Goal: Transaction & Acquisition: Purchase product/service

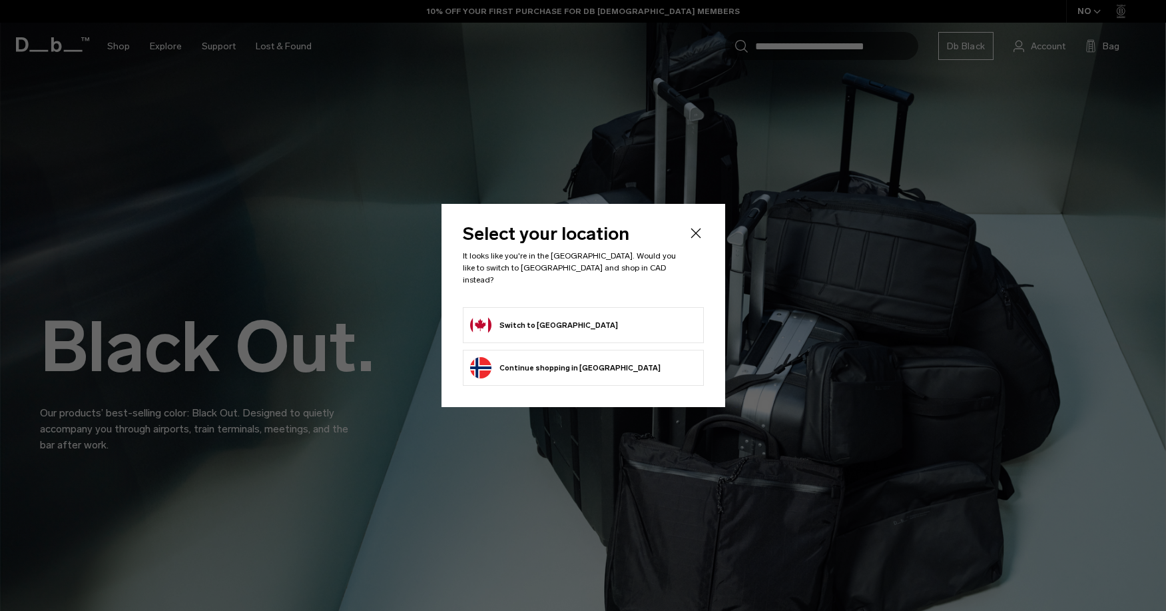
click at [706, 234] on div "Select your location It looks like you're in the Canada. Would you like to swit…" at bounding box center [584, 305] width 284 height 203
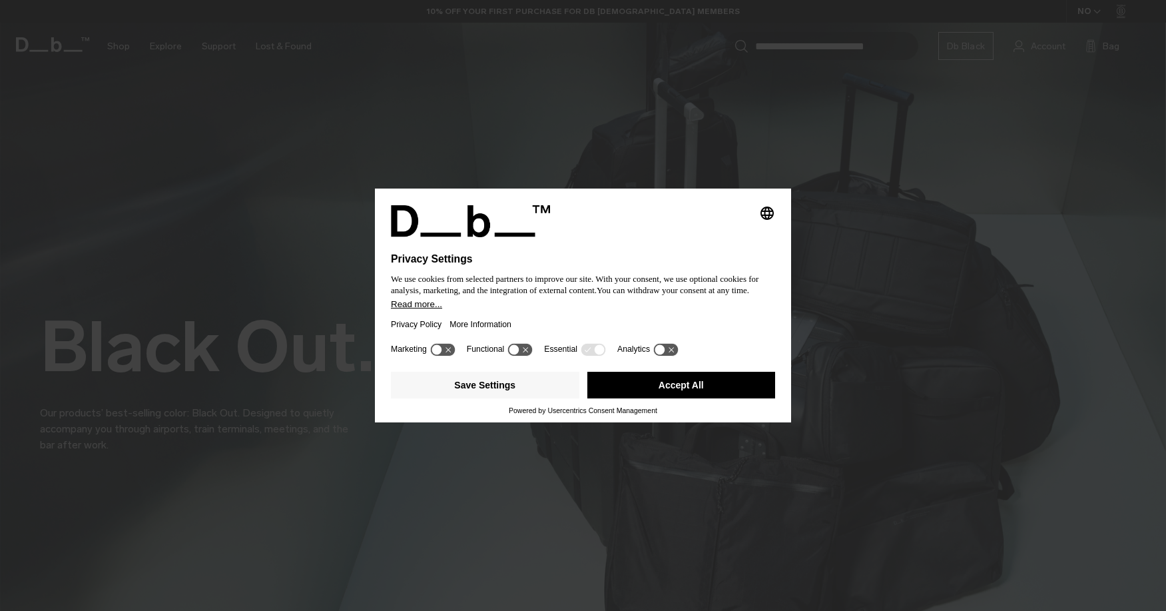
click at [713, 167] on div "Selecting an option will immediately change the language Privacy Settings We us…" at bounding box center [583, 305] width 1166 height 611
click at [629, 75] on div "Selecting an option will immediately change the language Privacy Settings We us…" at bounding box center [583, 305] width 1166 height 611
click at [627, 393] on button "Accept All" at bounding box center [681, 385] width 188 height 27
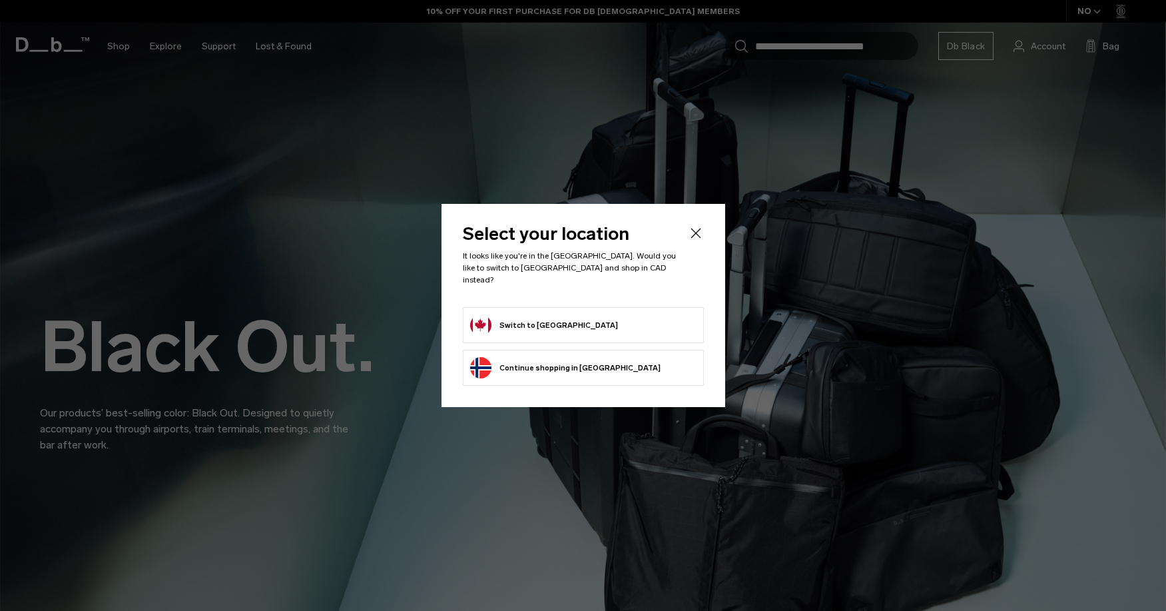
click at [695, 235] on icon "Close" at bounding box center [696, 233] width 16 height 16
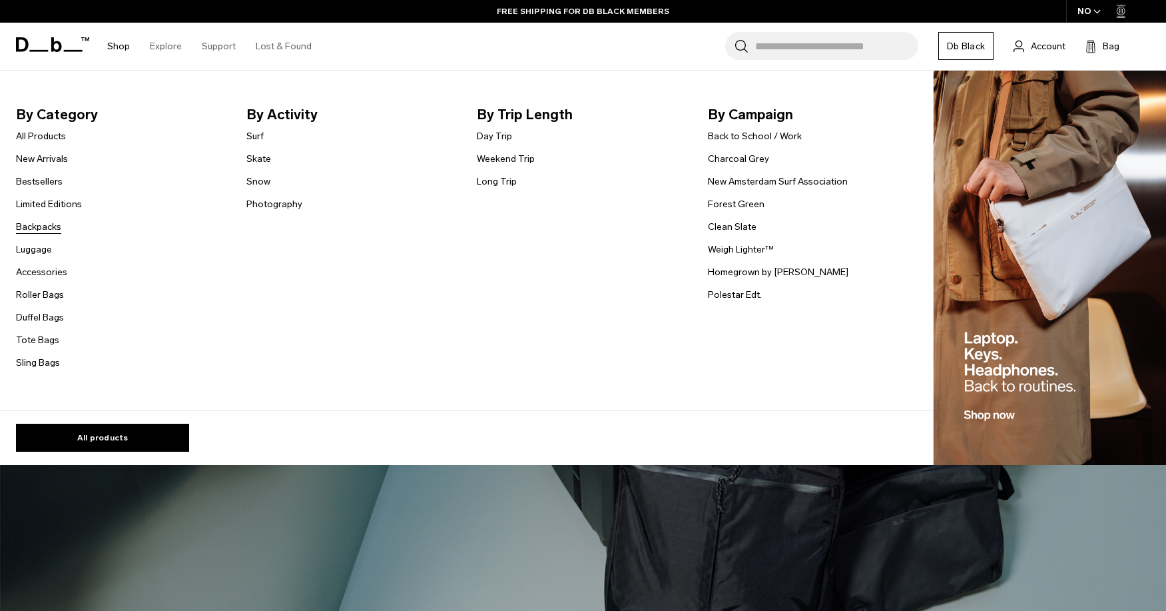
click at [39, 230] on link "Backpacks" at bounding box center [38, 227] width 45 height 14
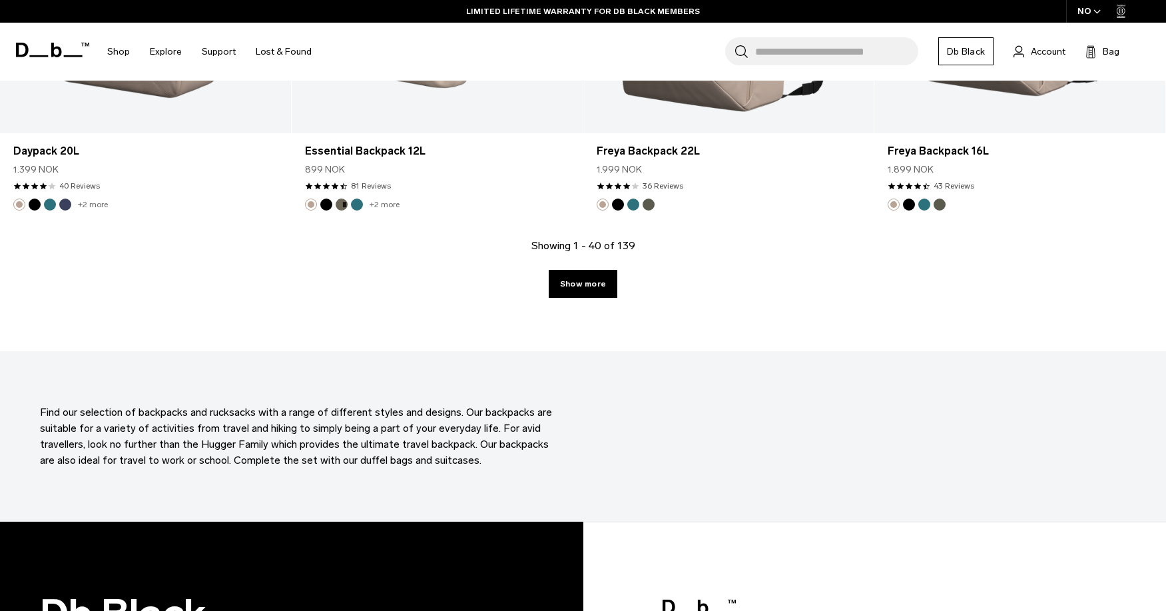
scroll to position [4477, 0]
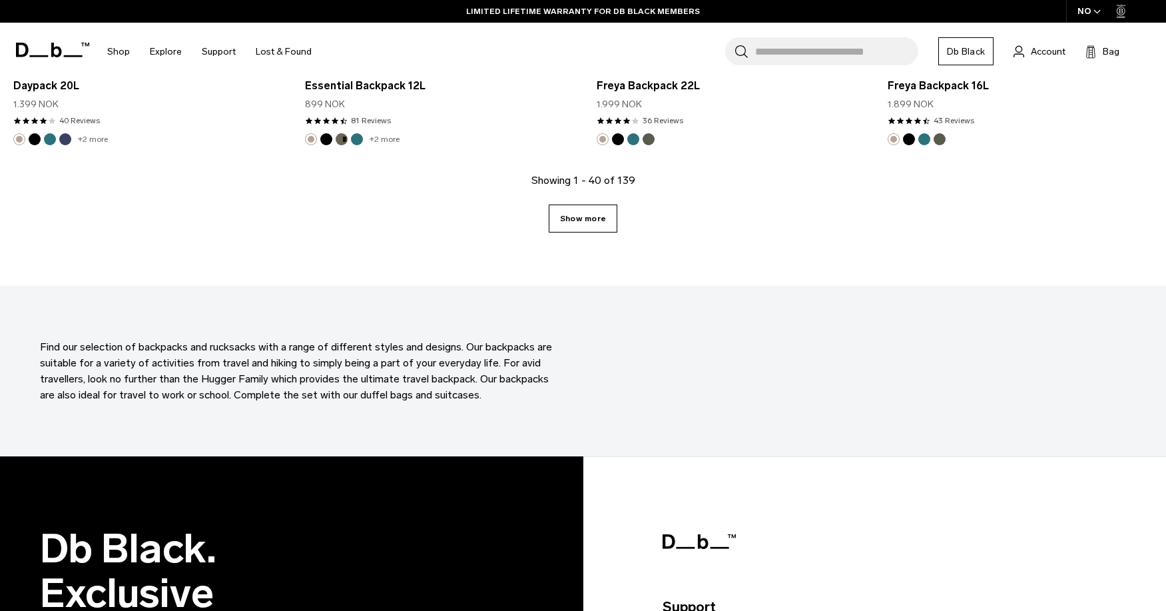
click at [578, 224] on link "Show more" at bounding box center [583, 218] width 69 height 28
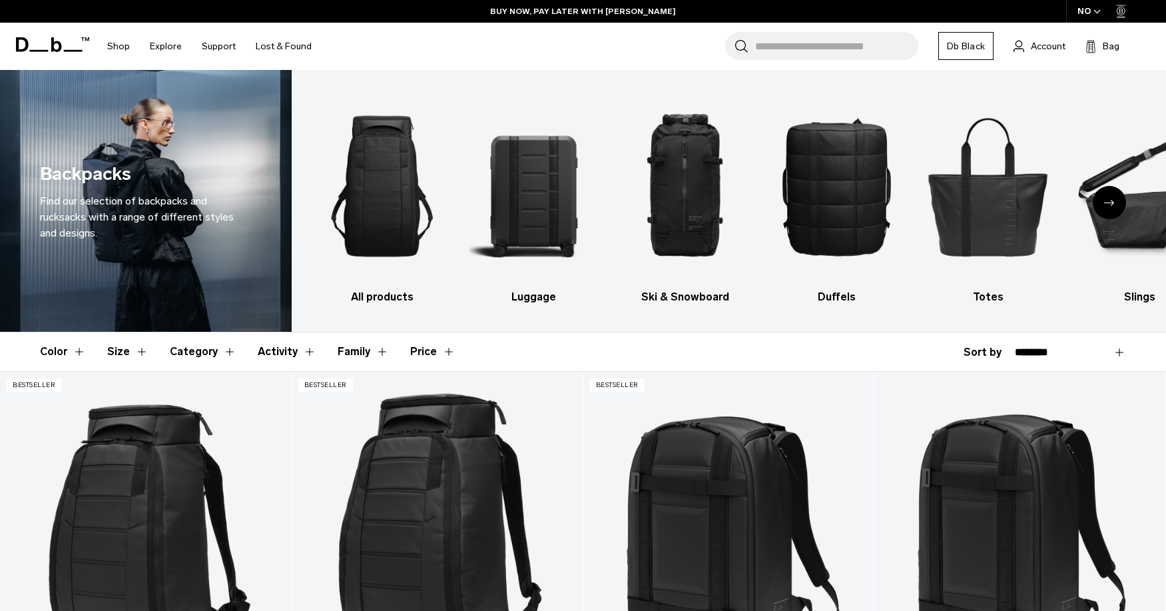
click at [140, 354] on button "Size" at bounding box center [127, 351] width 41 height 39
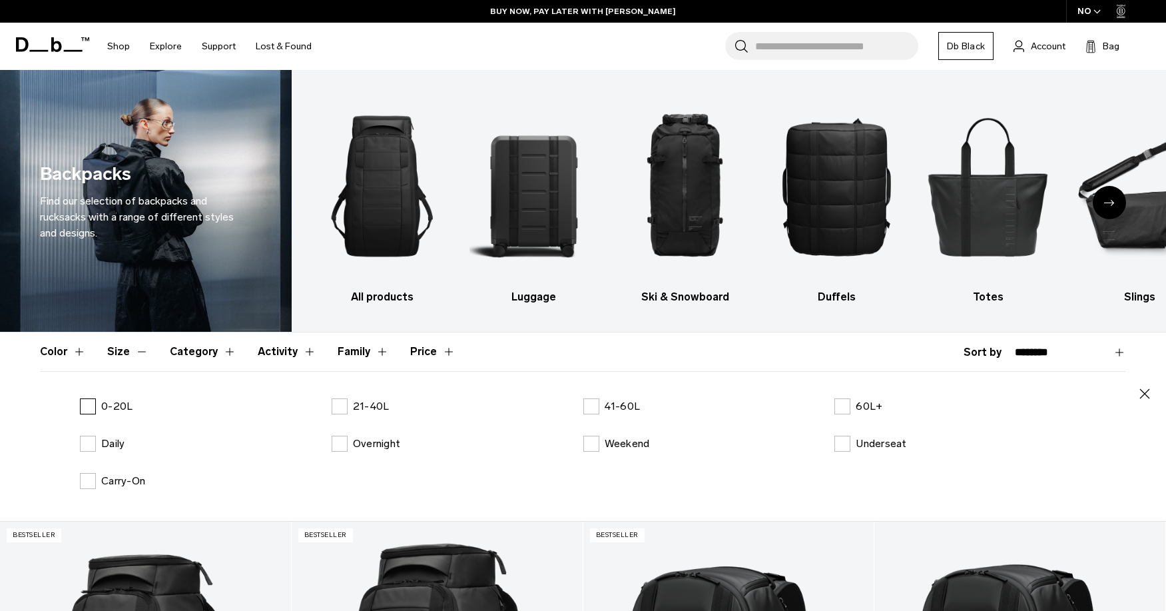
click at [107, 405] on p "0-20L" at bounding box center [116, 406] width 31 height 16
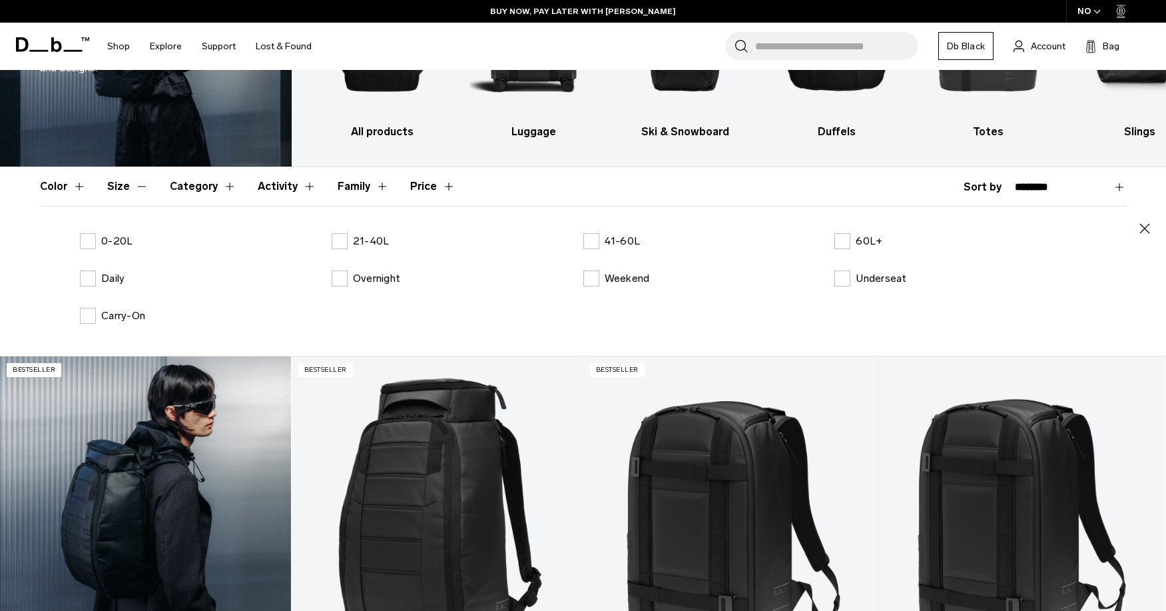
scroll to position [521, 0]
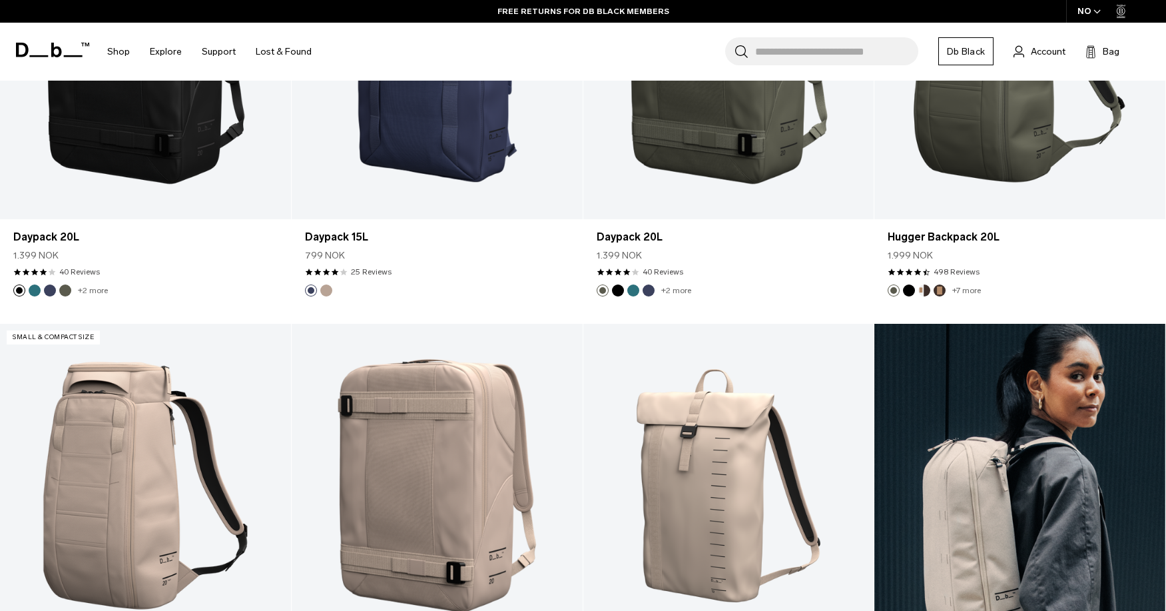
scroll to position [508, 0]
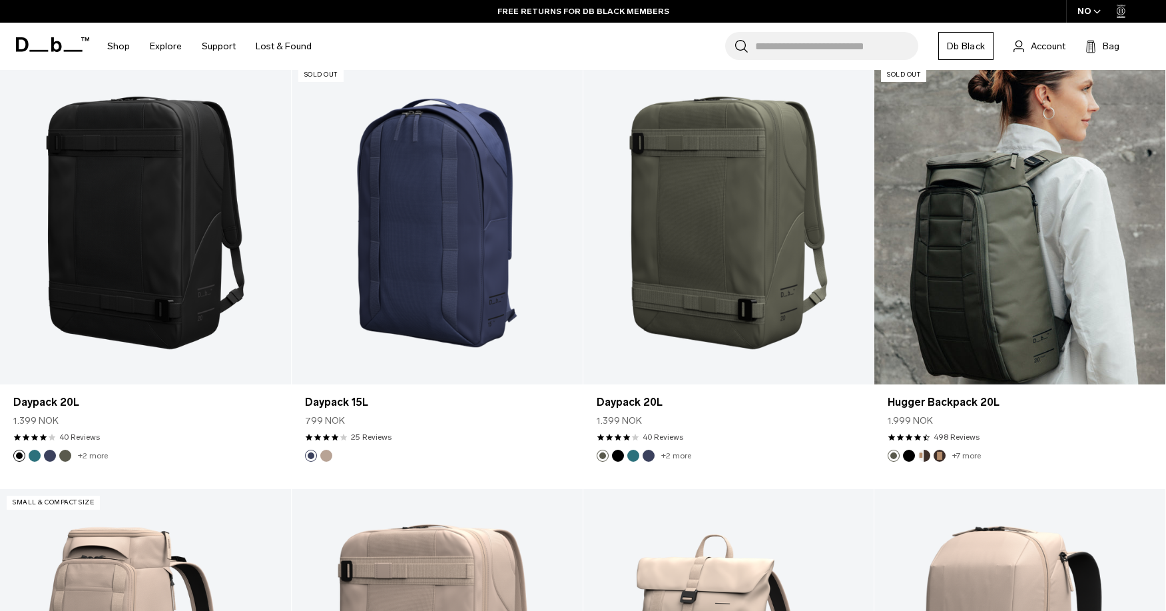
click at [1010, 177] on link "Hugger Backpack 20L" at bounding box center [1019, 222] width 291 height 323
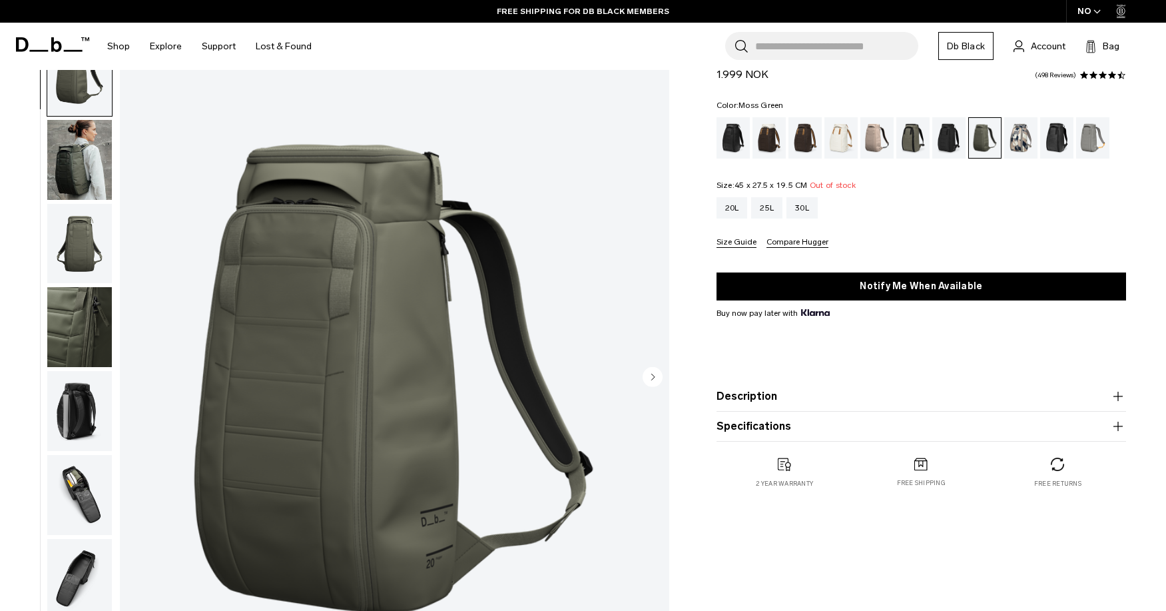
scroll to position [87, 0]
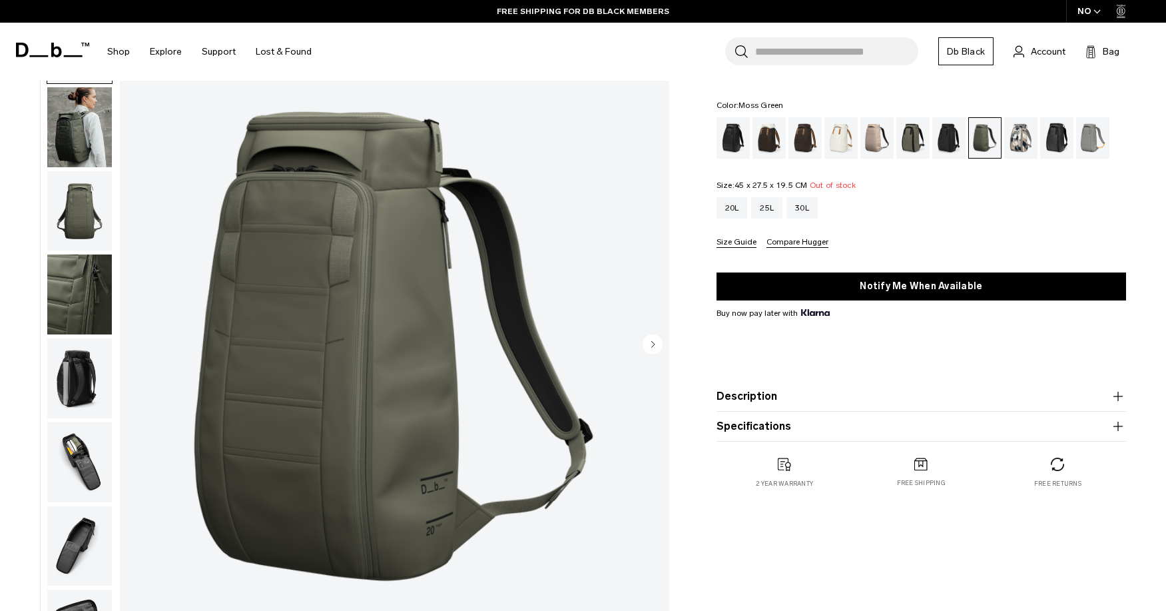
click at [76, 381] on img "button" at bounding box center [79, 378] width 65 height 80
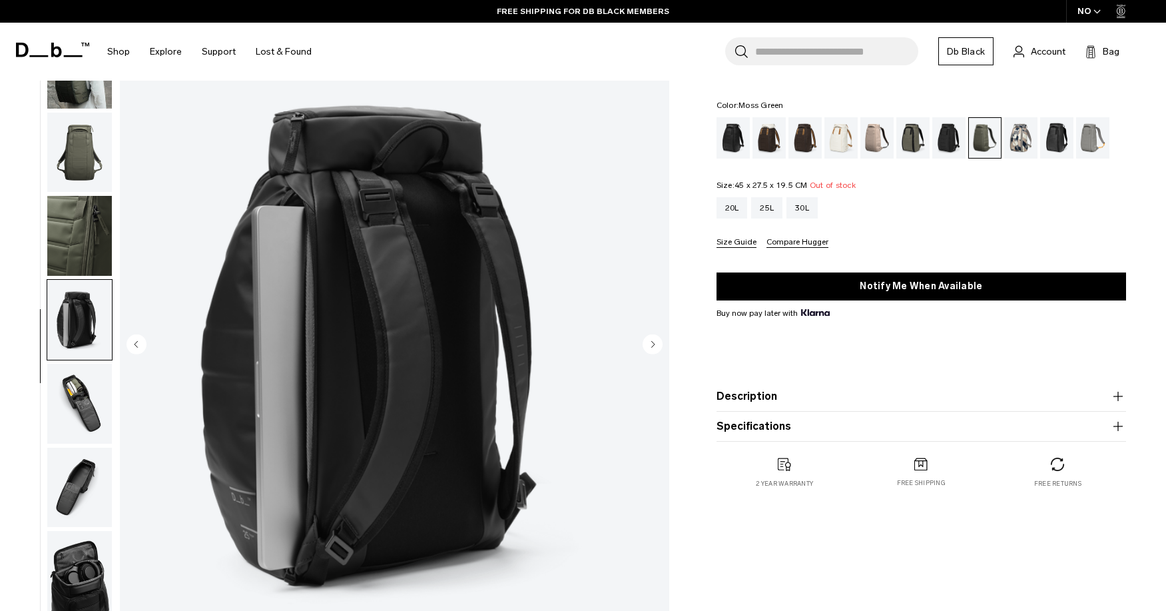
click at [79, 410] on img "button" at bounding box center [79, 404] width 65 height 80
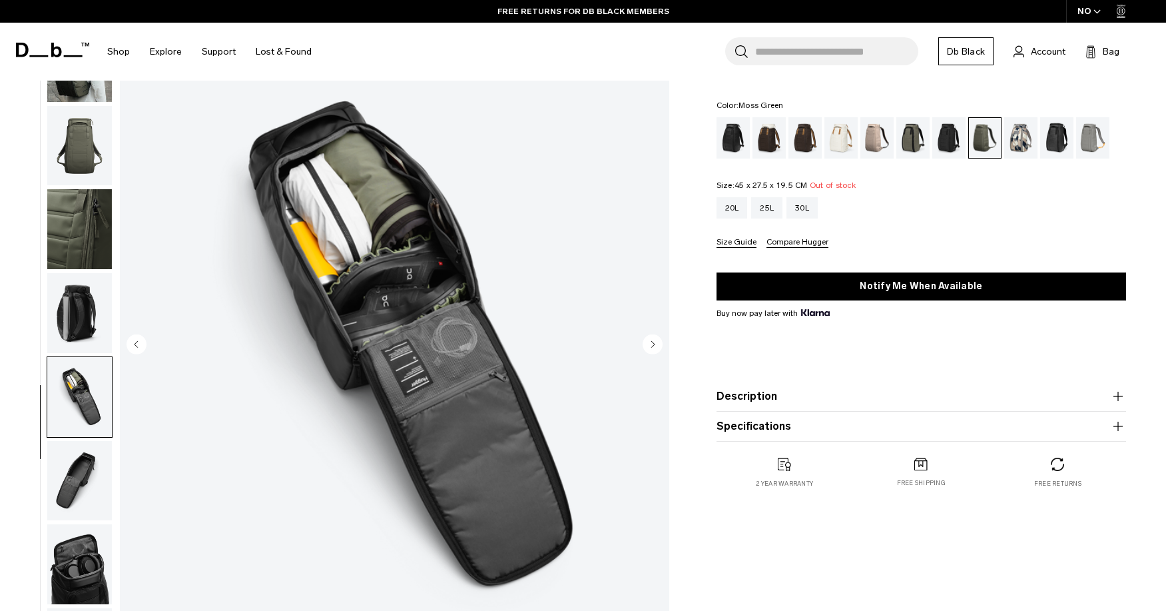
scroll to position [53, 0]
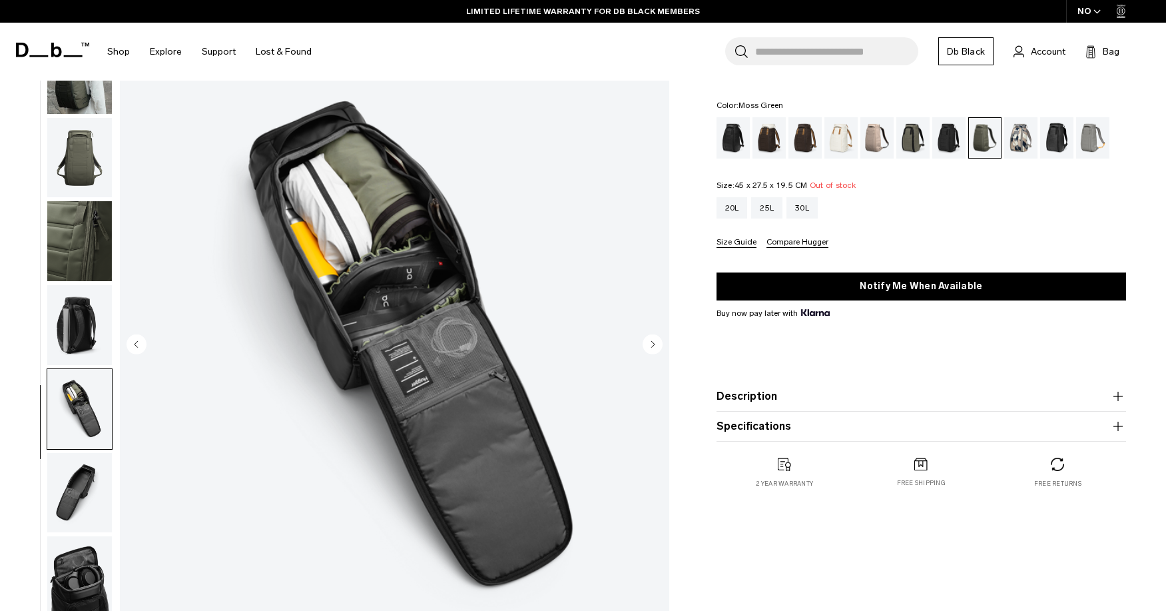
click at [95, 474] on img "button" at bounding box center [79, 493] width 65 height 80
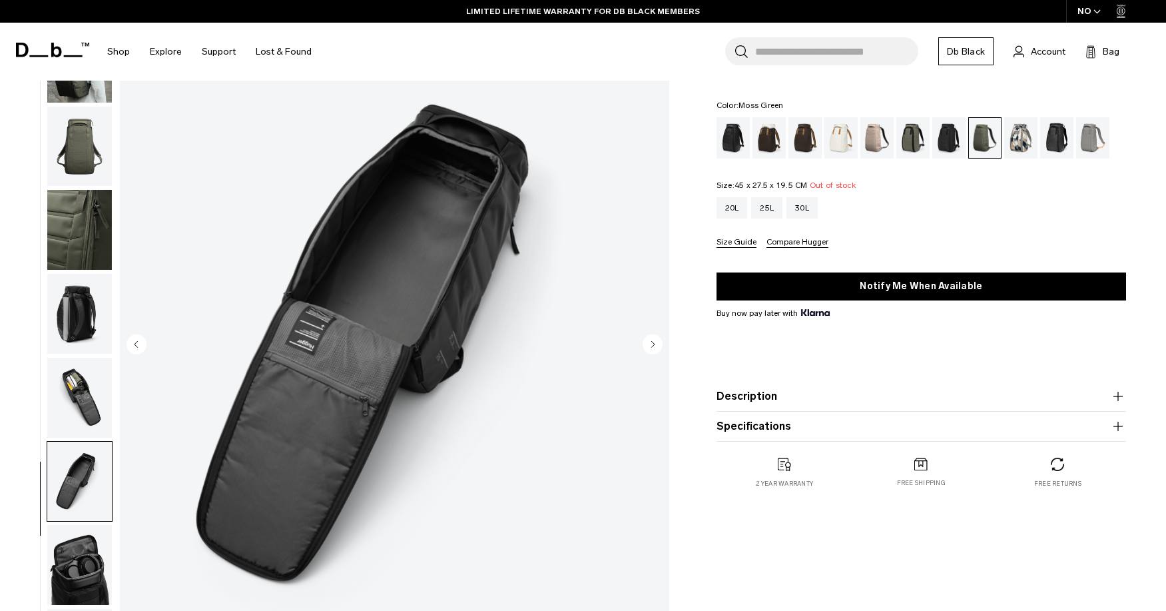
scroll to position [0, 0]
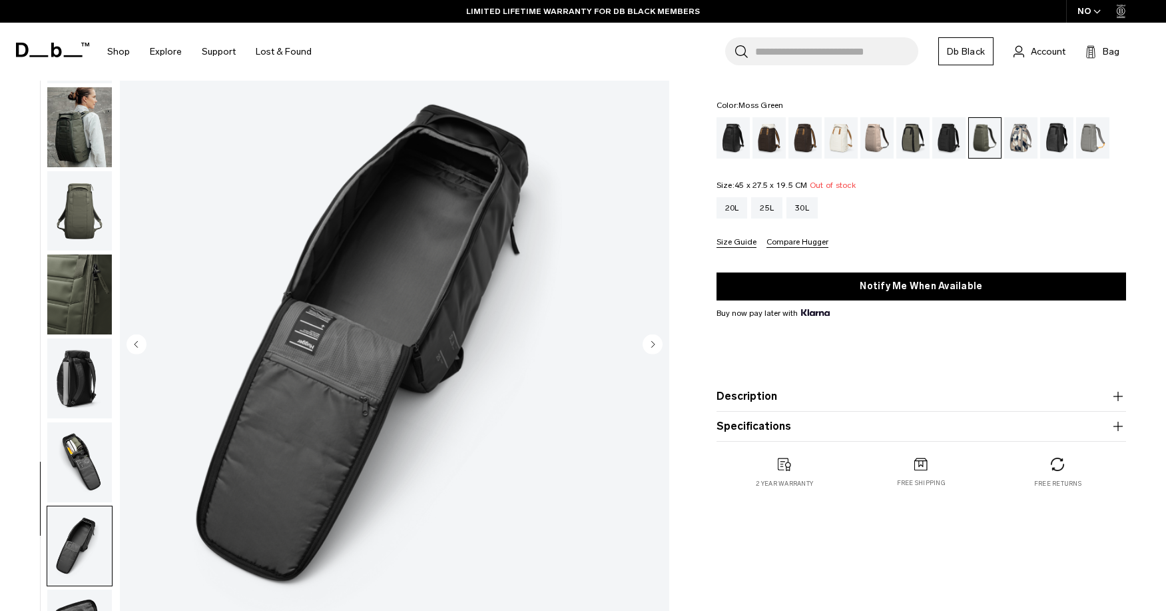
click at [80, 190] on img "button" at bounding box center [79, 211] width 65 height 80
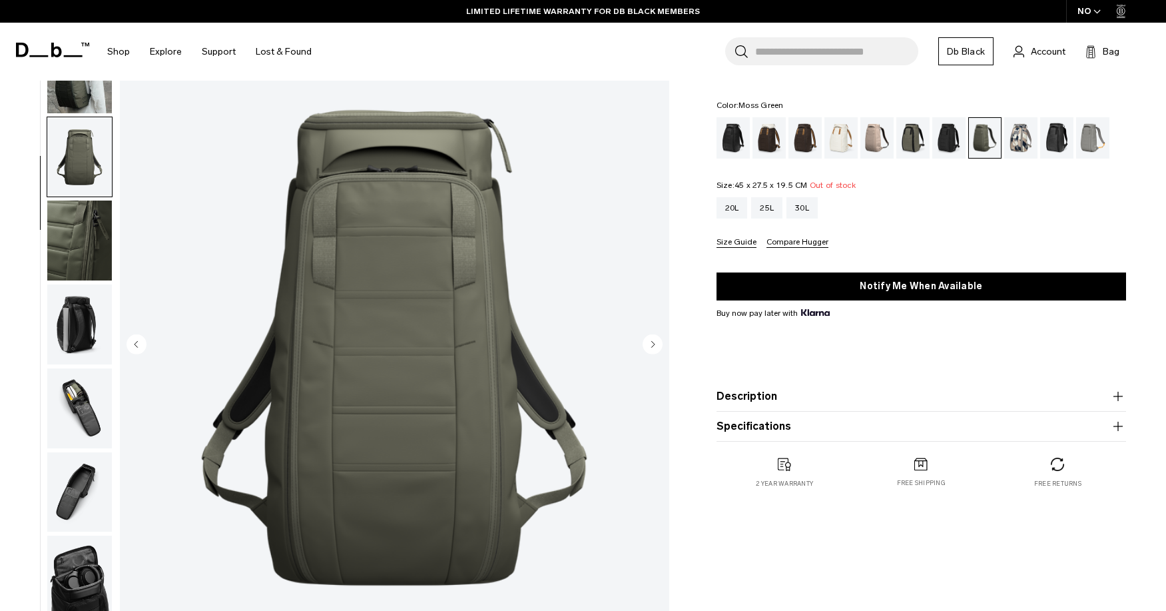
scroll to position [65, 0]
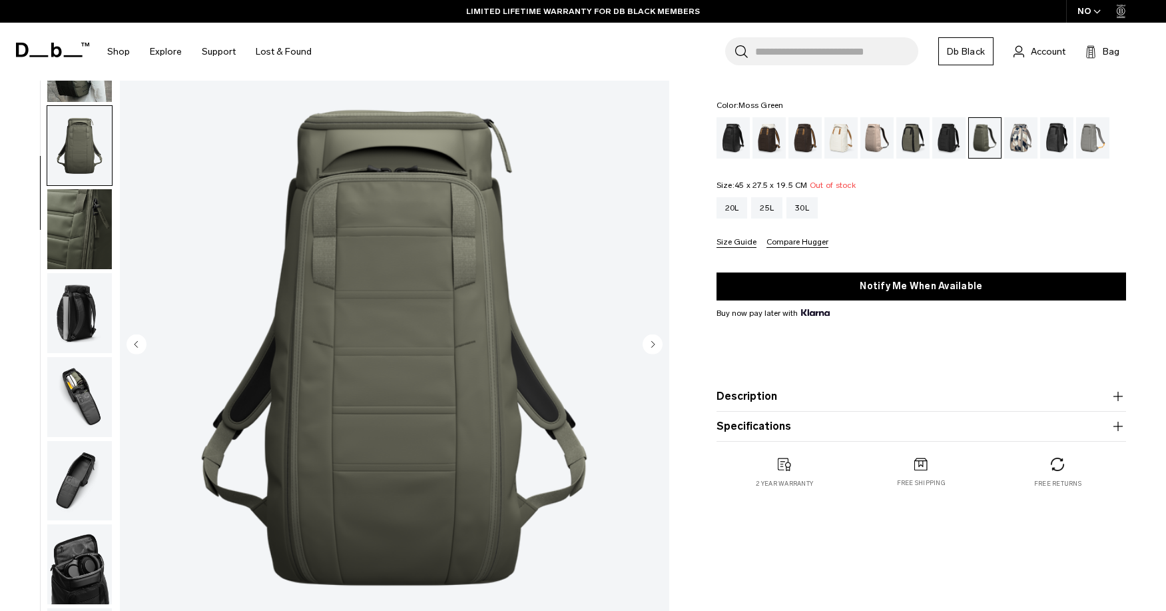
click at [74, 103] on ul at bounding box center [80, 346] width 66 height 686
click at [74, 113] on img "button" at bounding box center [79, 146] width 65 height 80
click at [75, 92] on img "button" at bounding box center [79, 62] width 65 height 80
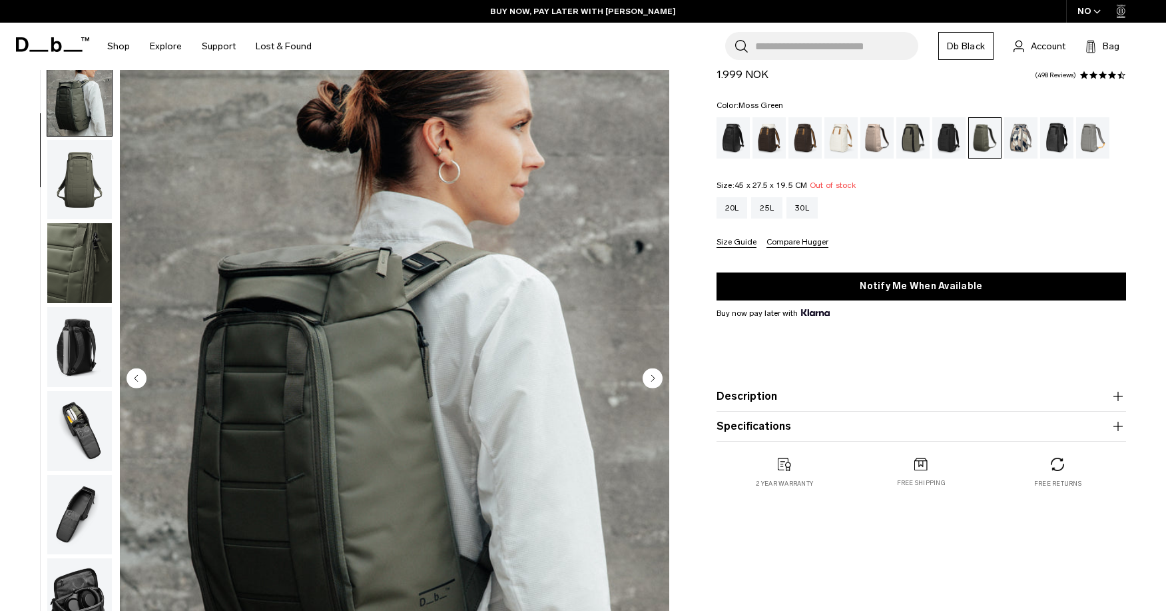
scroll to position [38, 0]
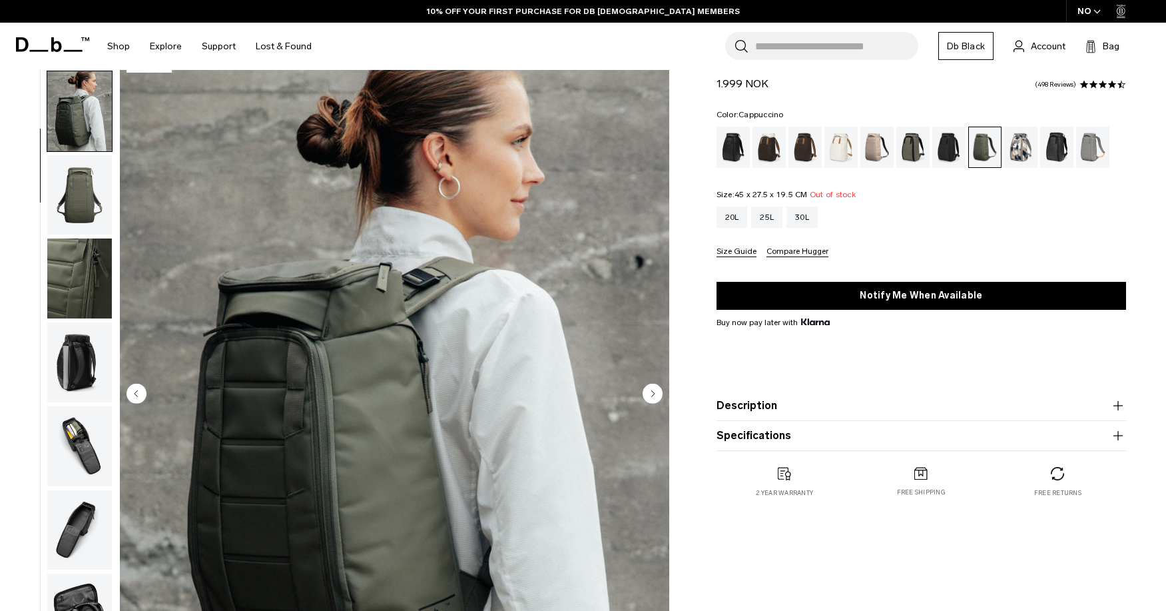
click at [769, 143] on div "Cappuccino" at bounding box center [770, 147] width 34 height 41
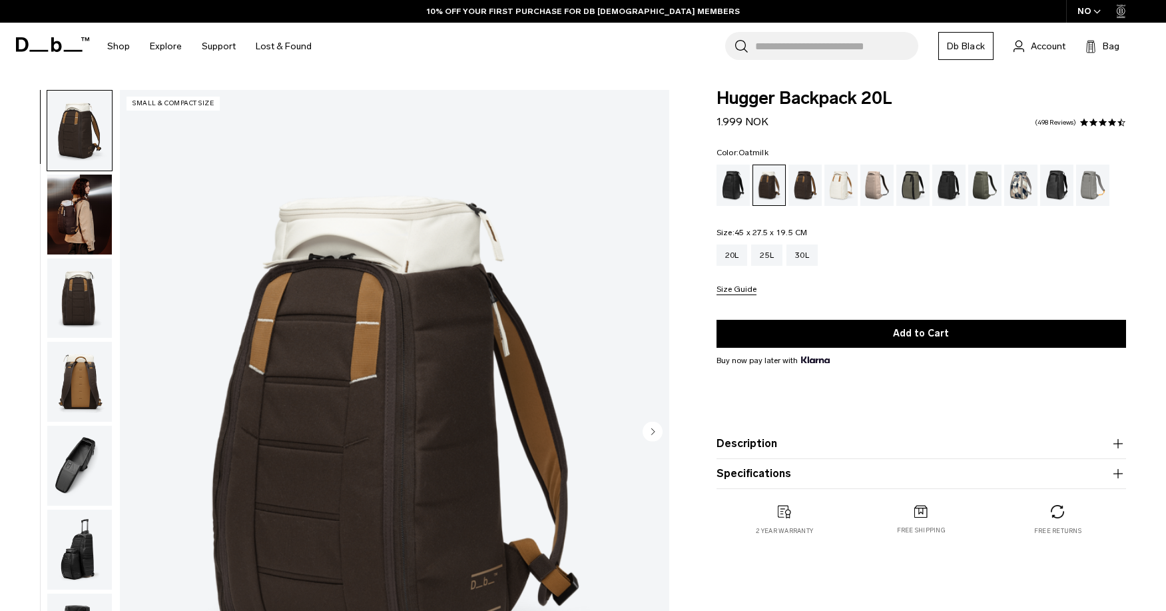
click at [835, 193] on div "Oatmilk" at bounding box center [841, 184] width 34 height 41
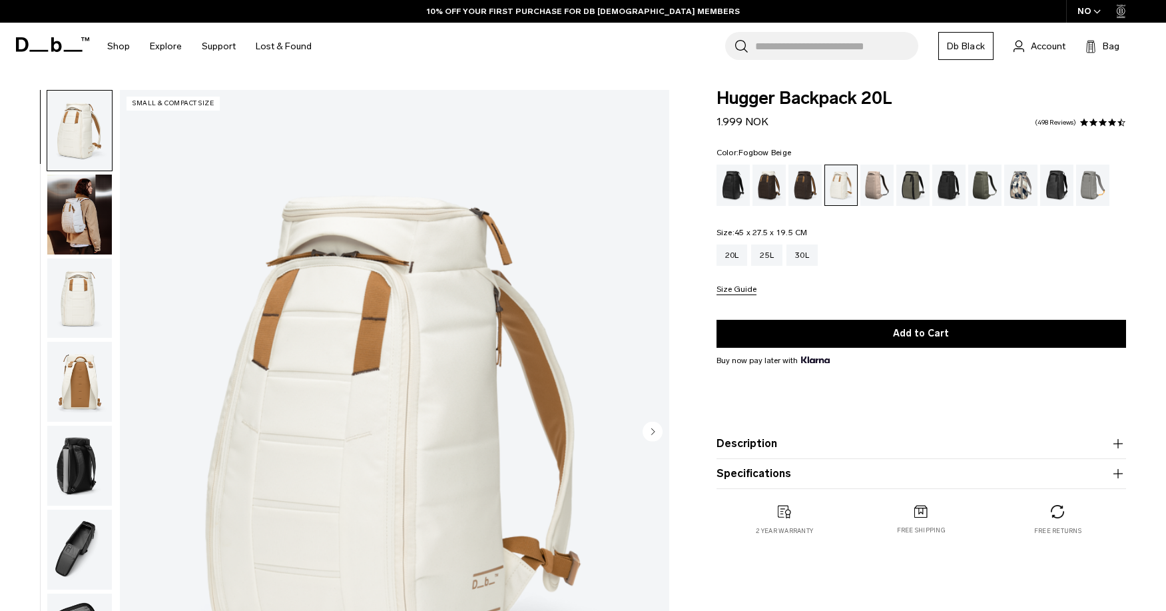
click at [880, 191] on div "Fogbow Beige" at bounding box center [877, 184] width 34 height 41
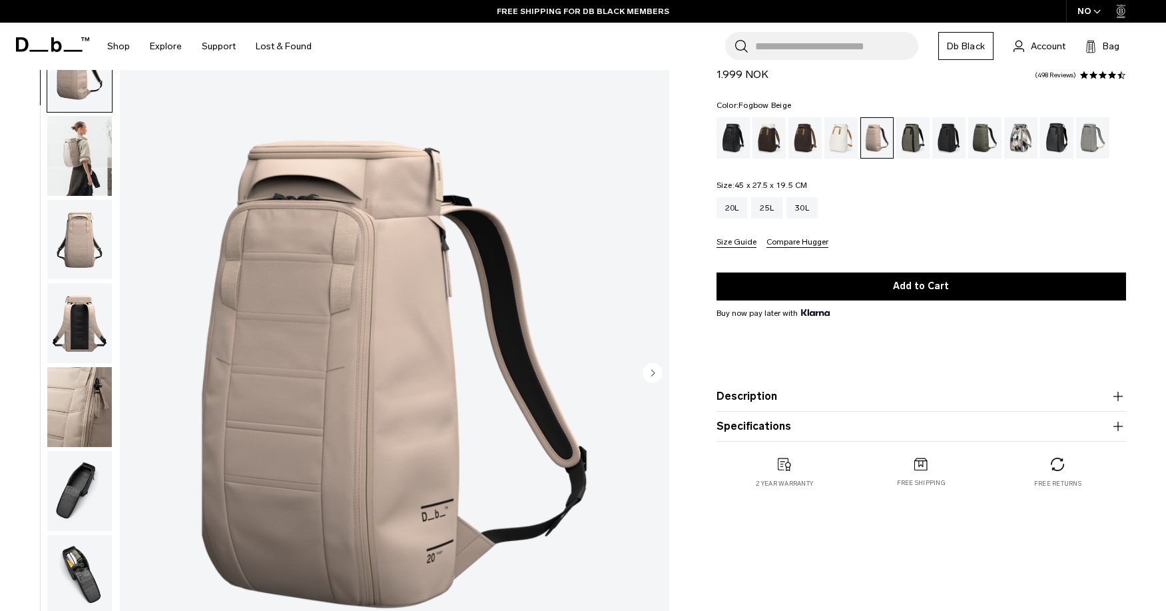
scroll to position [65, 0]
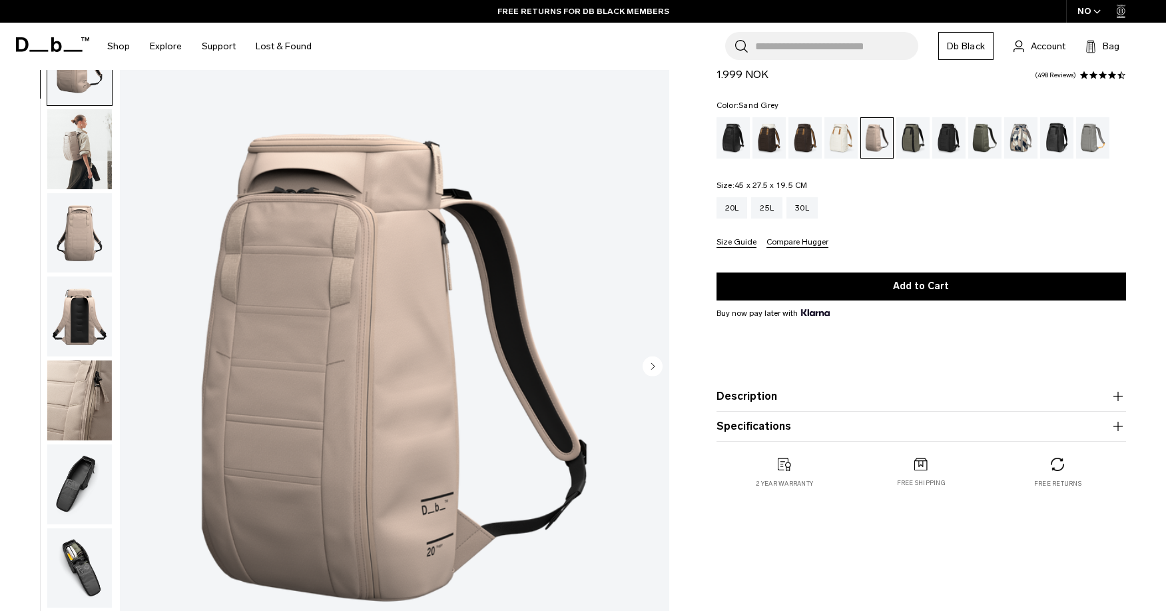
click at [1087, 144] on div "Sand Grey" at bounding box center [1093, 137] width 34 height 41
